Goal: Transaction & Acquisition: Purchase product/service

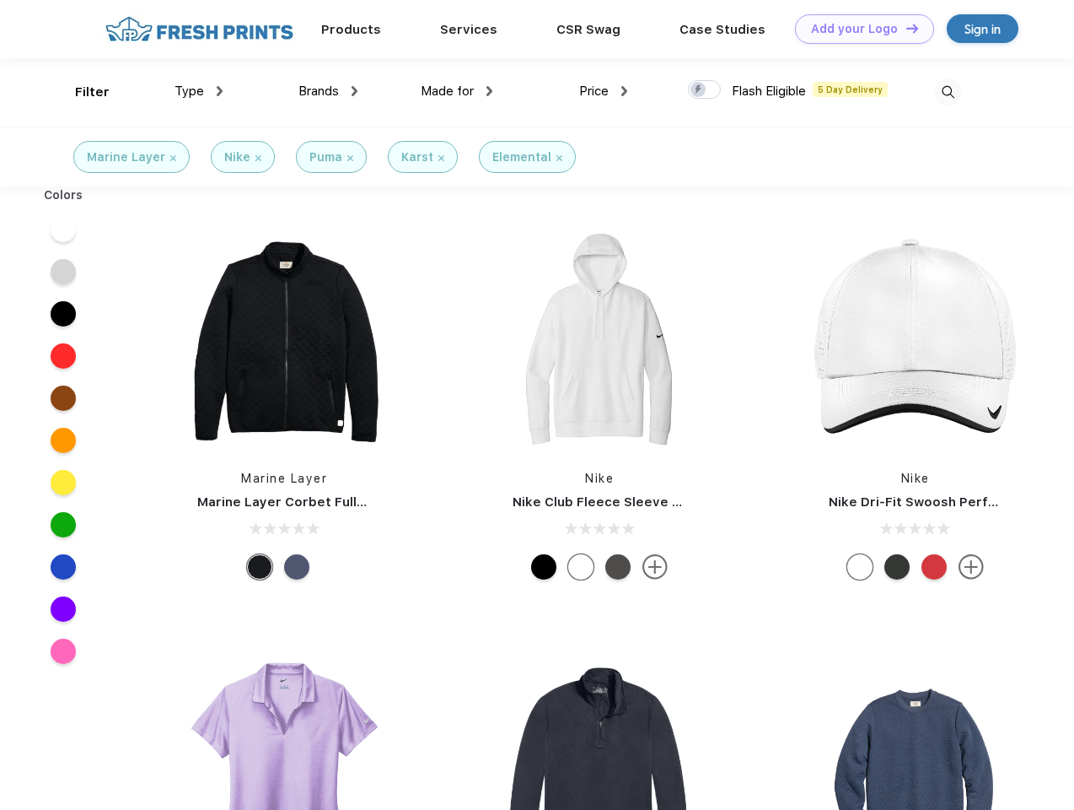
scroll to position [1, 0]
click at [858, 29] on link "Add your Logo Design Tool" at bounding box center [864, 29] width 139 height 30
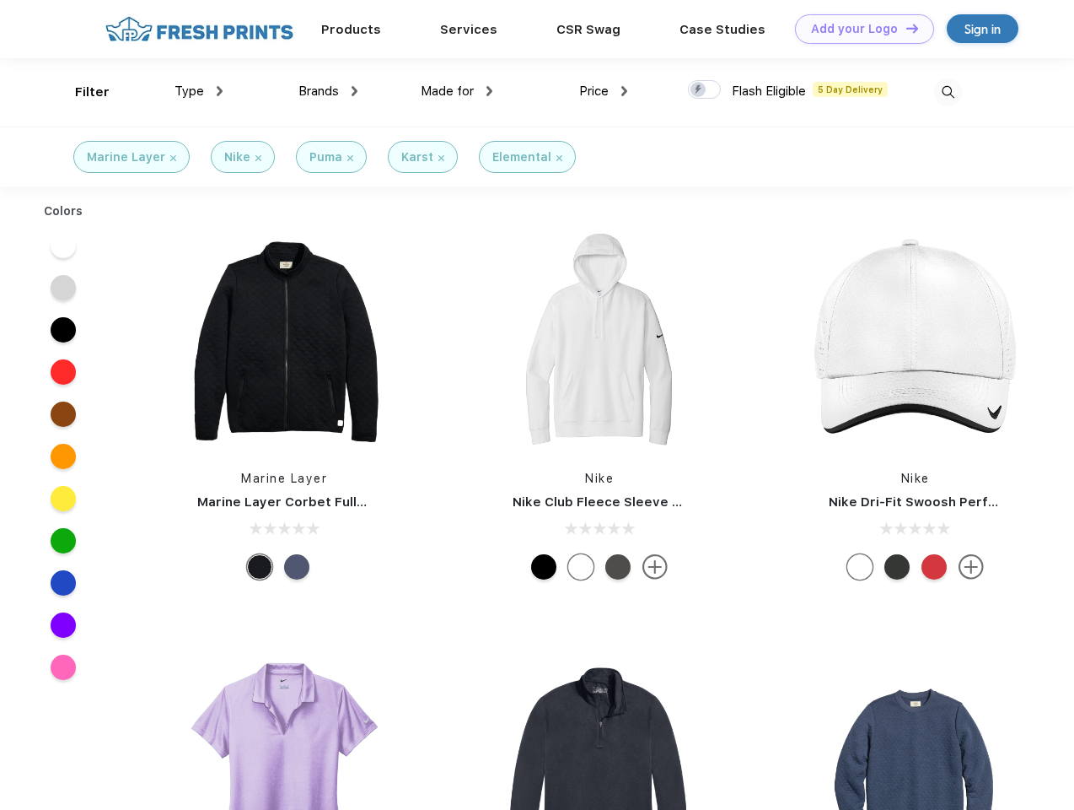
click at [0, 0] on div "Design Tool" at bounding box center [0, 0] width 0 height 0
click at [905, 28] on link "Add your Logo Design Tool" at bounding box center [864, 29] width 139 height 30
click at [81, 92] on div "Filter" at bounding box center [92, 92] width 35 height 19
click at [199, 91] on span "Type" at bounding box center [190, 90] width 30 height 15
click at [328, 91] on span "Brands" at bounding box center [319, 90] width 40 height 15
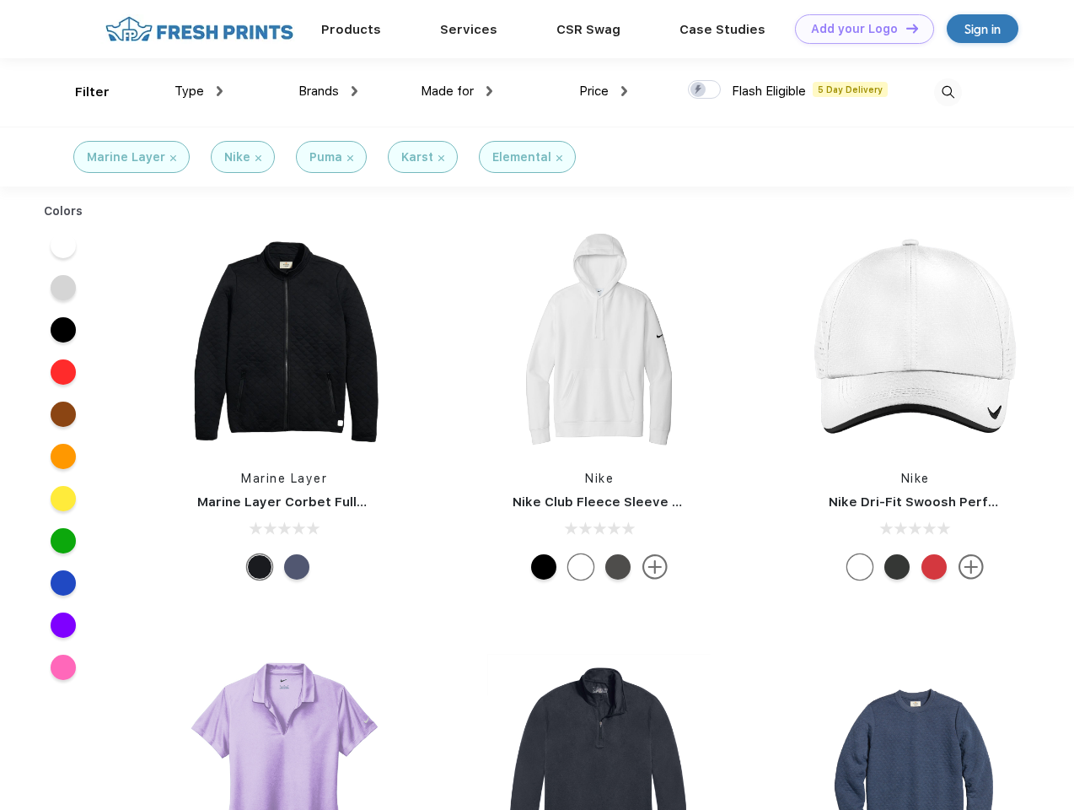
click at [457, 91] on span "Made for" at bounding box center [447, 90] width 53 height 15
click at [604, 91] on span "Price" at bounding box center [594, 90] width 30 height 15
click at [705, 90] on div at bounding box center [704, 89] width 33 height 19
click at [699, 90] on input "checkbox" at bounding box center [693, 84] width 11 height 11
click at [948, 92] on img at bounding box center [948, 92] width 28 height 28
